Goal: Task Accomplishment & Management: Complete application form

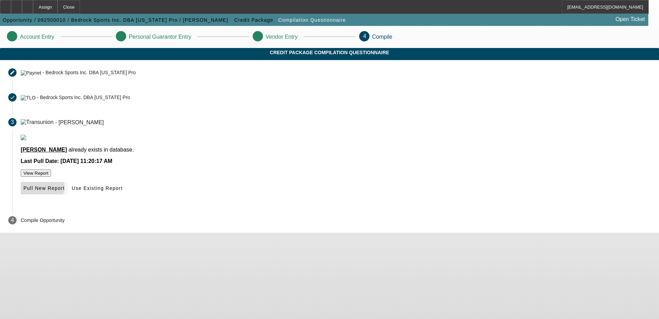
click at [65, 191] on span "Pull New Report" at bounding box center [43, 188] width 41 height 6
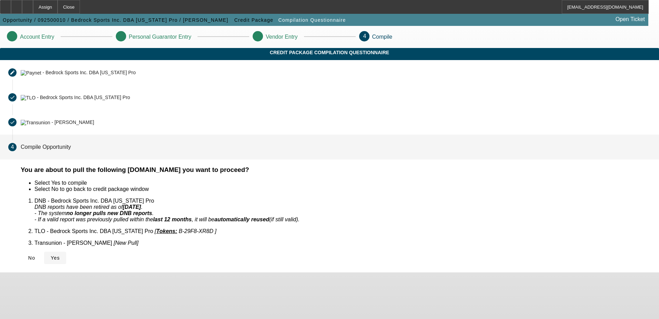
click at [51, 255] on icon at bounding box center [51, 258] width 0 height 6
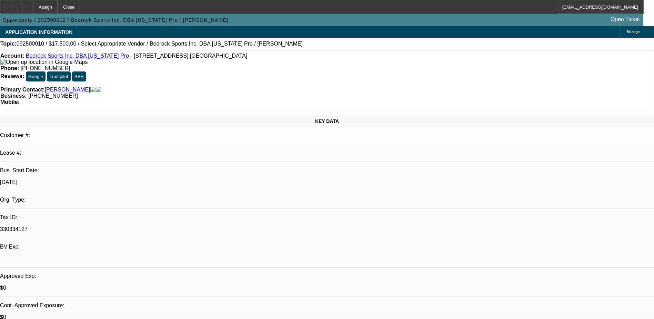
select select "0"
select select "2"
select select "0.1"
select select "1"
select select "2"
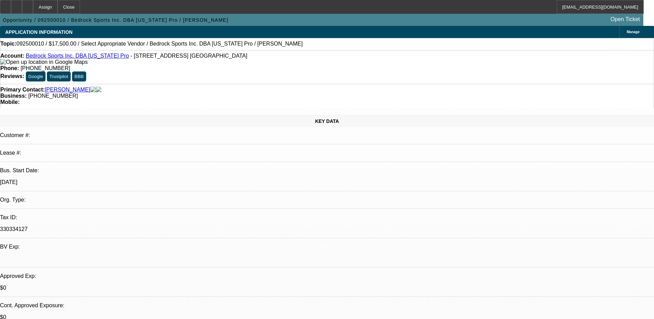
select select "4"
click at [28, 4] on icon at bounding box center [28, 4] width 0 height 0
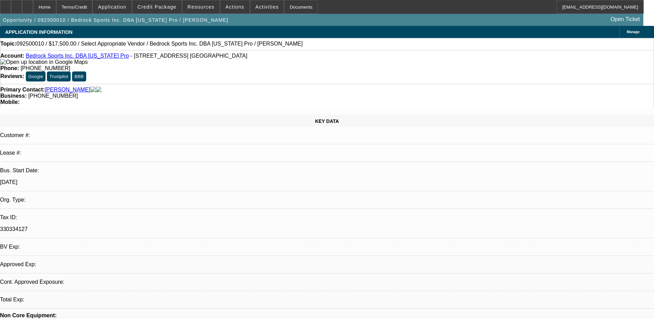
select select "0"
select select "2"
select select "0.1"
select select "4"
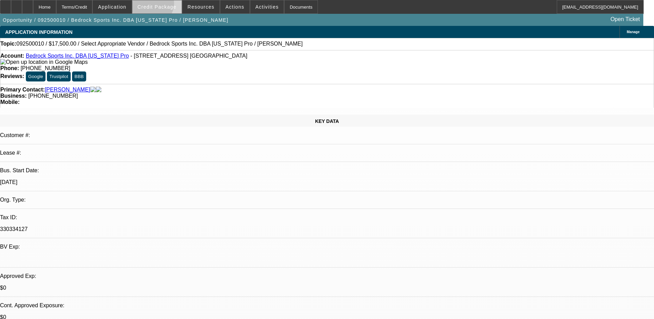
click at [163, 5] on span "Credit Package" at bounding box center [157, 7] width 39 height 6
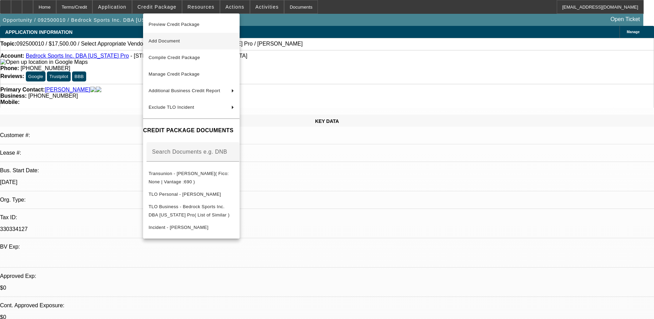
click at [171, 40] on span "Add Document" at bounding box center [164, 40] width 31 height 5
